Goal: Information Seeking & Learning: Learn about a topic

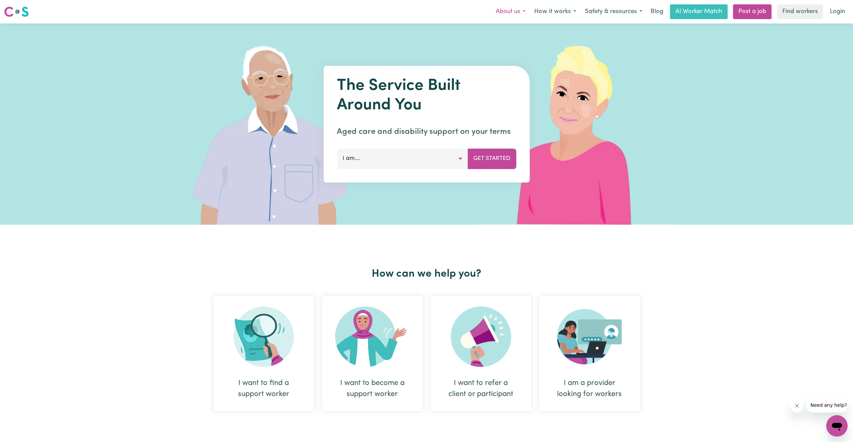
click at [524, 13] on button "About us" at bounding box center [510, 12] width 39 height 14
click at [514, 26] on link "About Careseekers" at bounding box center [503, 26] width 53 height 13
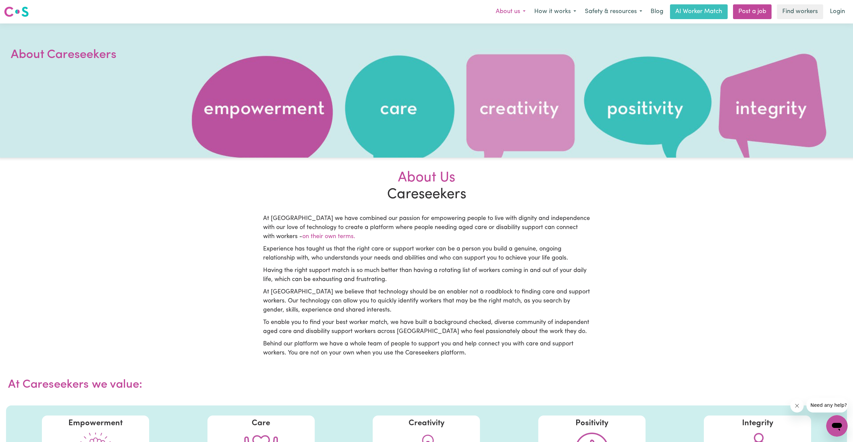
click at [527, 10] on button "About us" at bounding box center [510, 12] width 39 height 14
click at [514, 35] on link "Meet the Founders" at bounding box center [503, 38] width 53 height 13
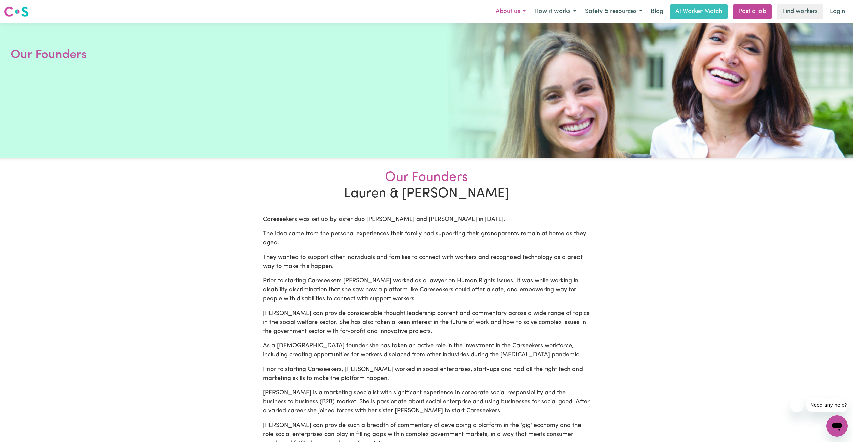
click at [523, 9] on button "About us" at bounding box center [510, 12] width 39 height 14
click at [506, 53] on link "The Workers" at bounding box center [503, 51] width 53 height 13
